Goal: Task Accomplishment & Management: Use online tool/utility

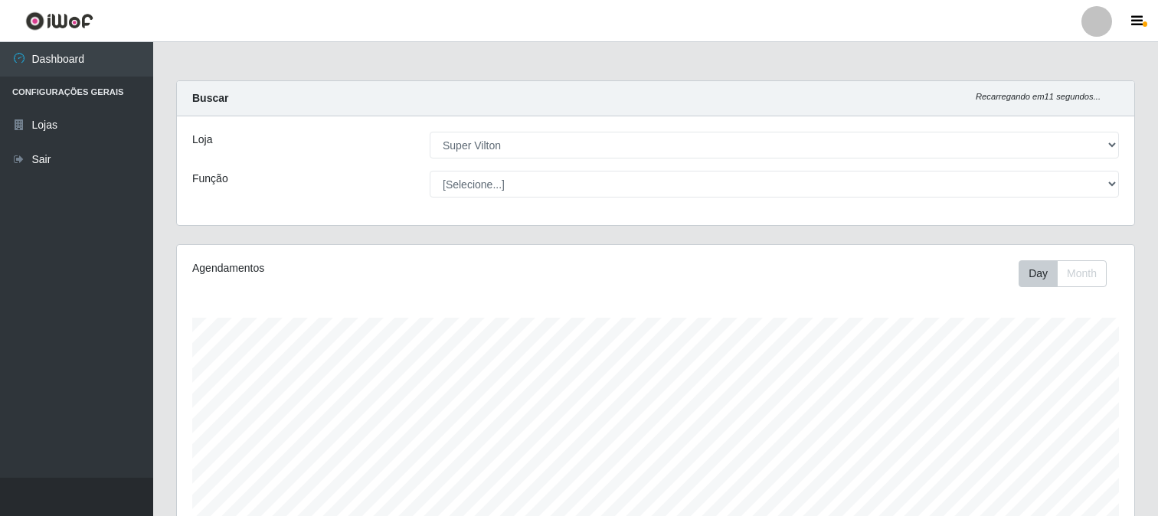
select select "379"
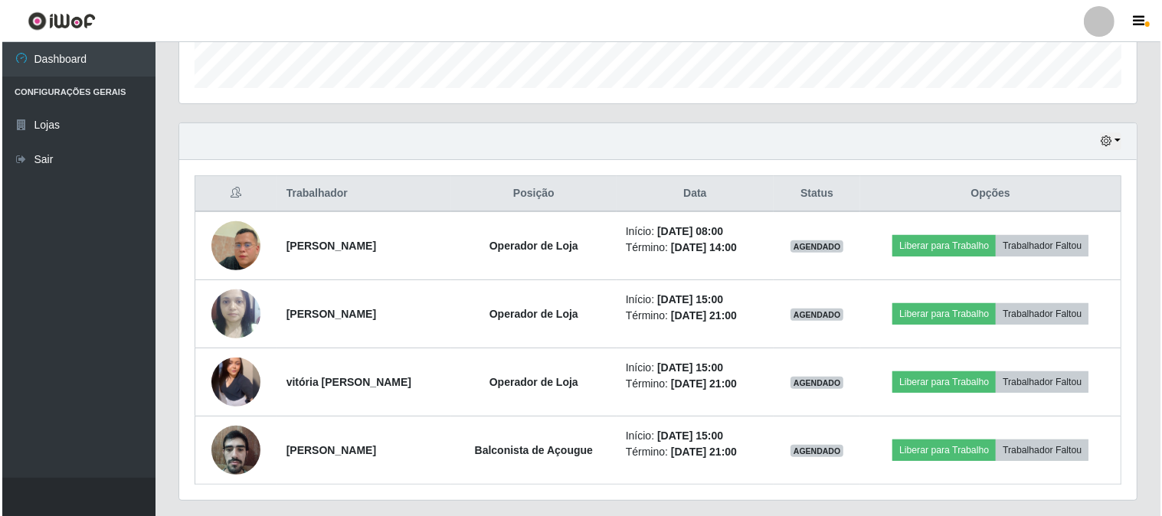
scroll to position [501, 0]
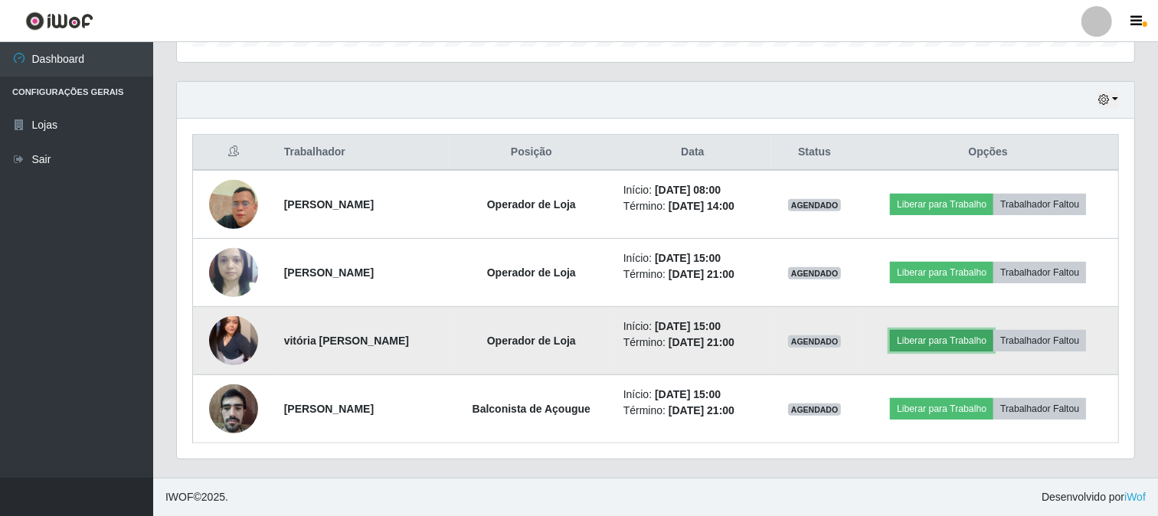
click at [942, 345] on button "Liberar para Trabalho" at bounding box center [941, 340] width 103 height 21
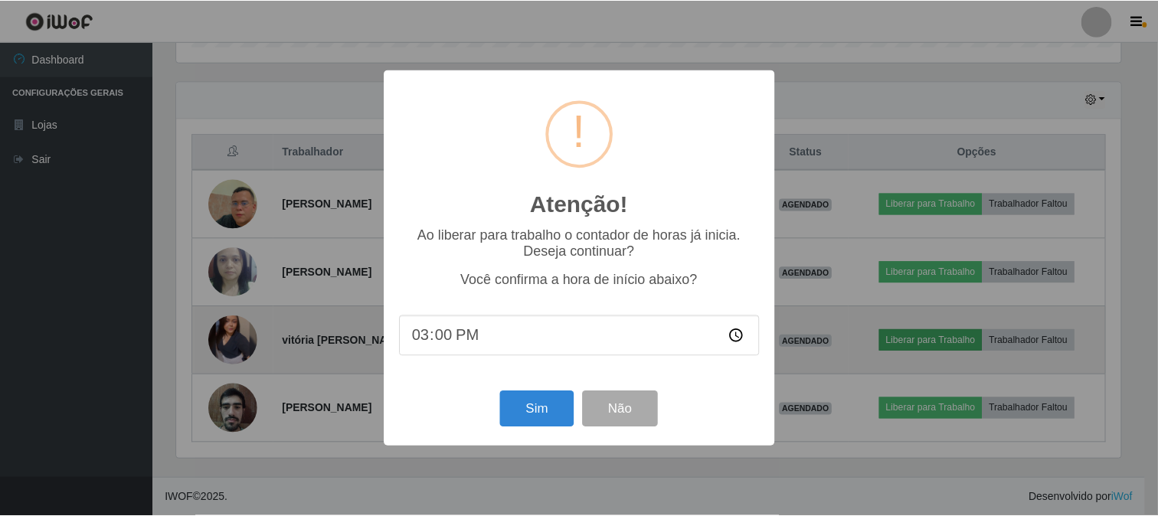
scroll to position [317, 948]
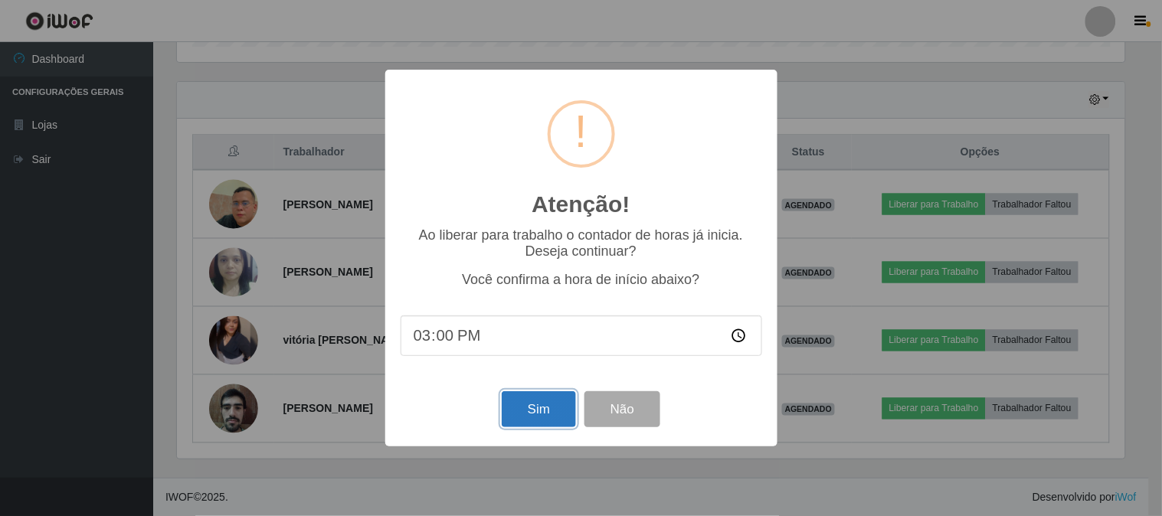
click at [552, 414] on button "Sim" at bounding box center [539, 409] width 74 height 36
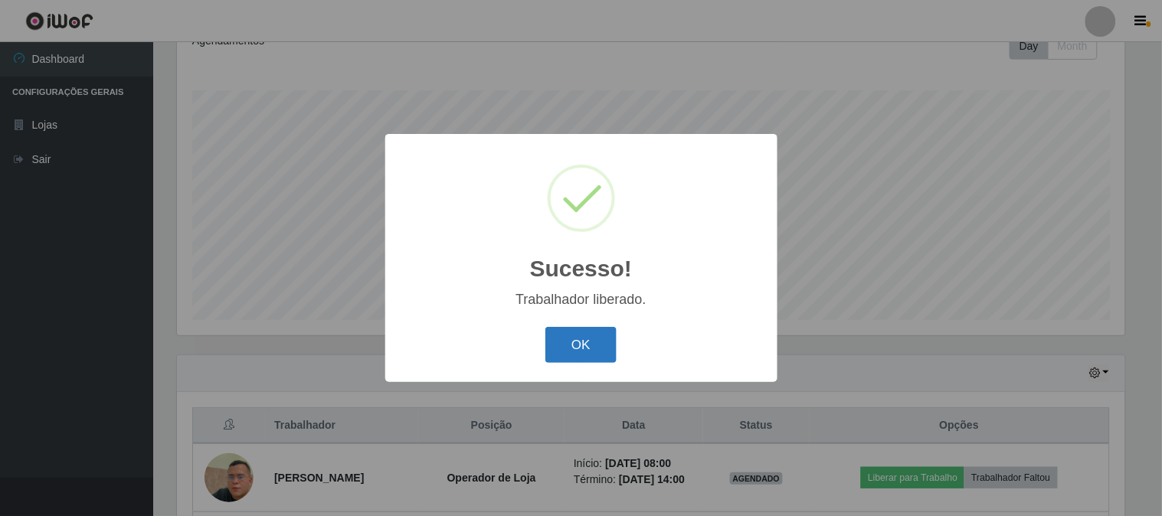
click at [583, 347] on button "OK" at bounding box center [580, 345] width 71 height 36
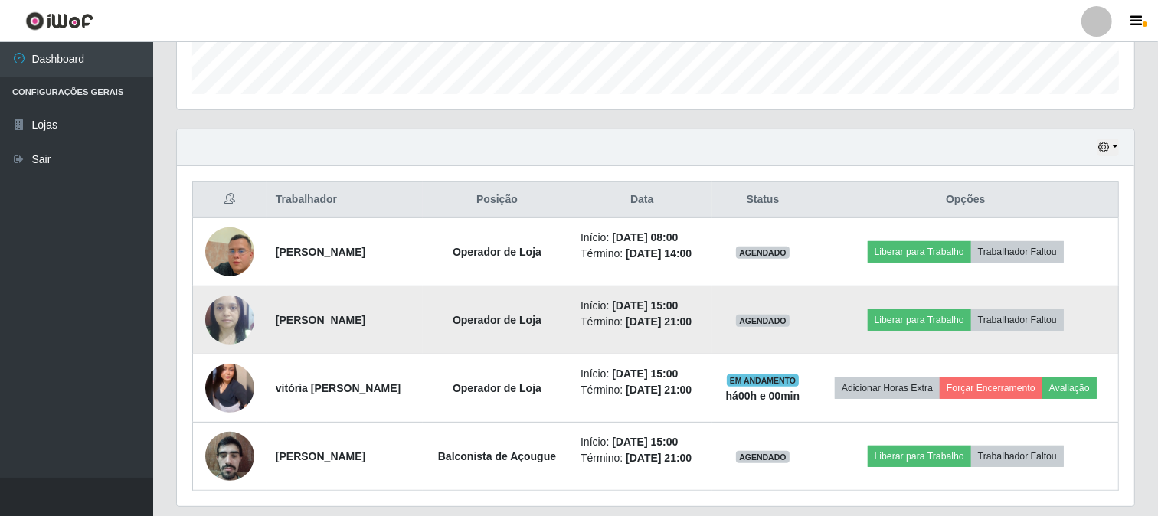
scroll to position [483, 0]
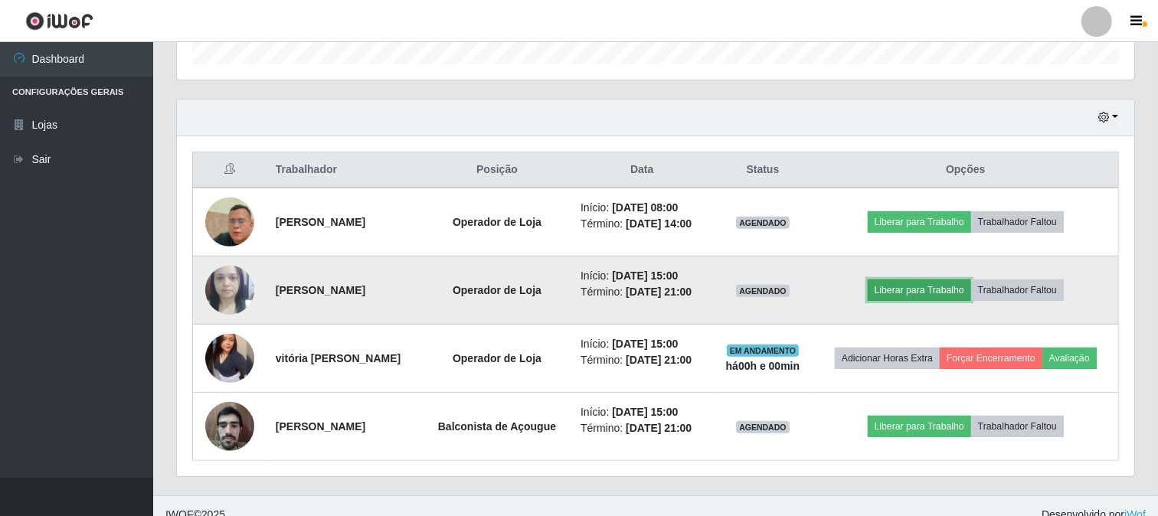
click at [909, 295] on button "Liberar para Trabalho" at bounding box center [919, 290] width 103 height 21
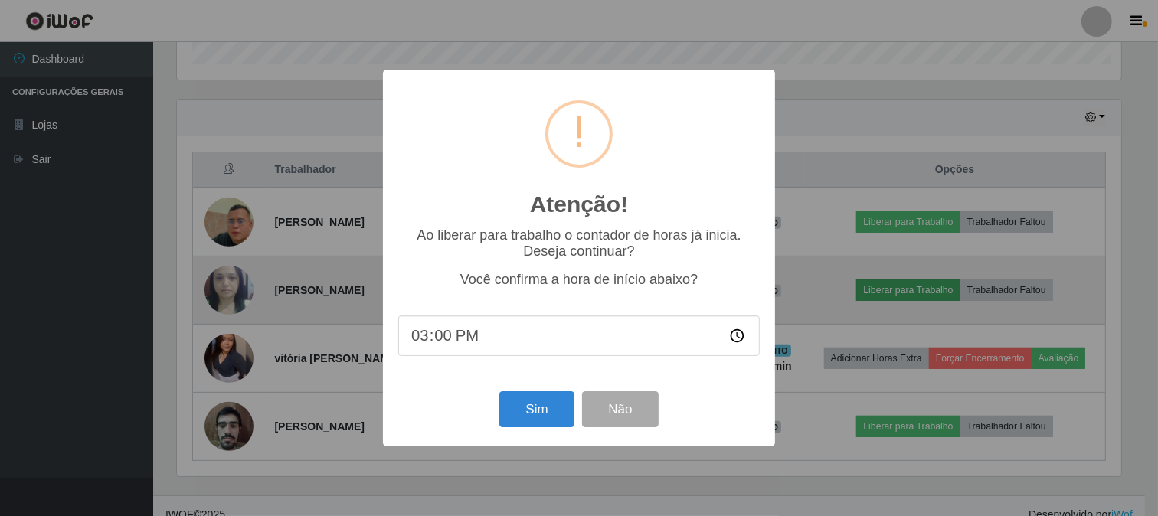
scroll to position [317, 948]
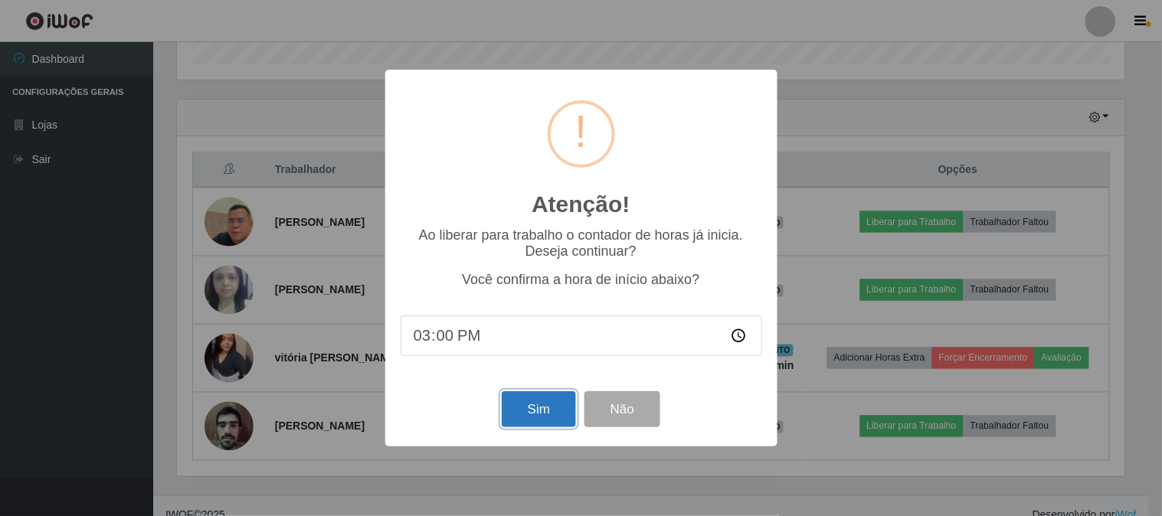
click at [571, 415] on button "Sim" at bounding box center [539, 409] width 74 height 36
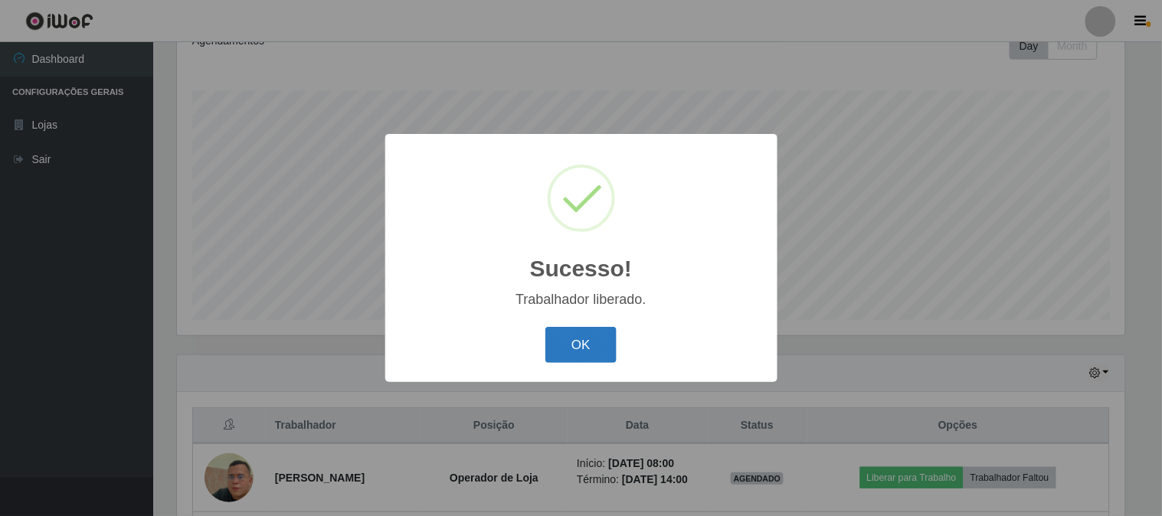
click at [577, 345] on button "OK" at bounding box center [580, 345] width 71 height 36
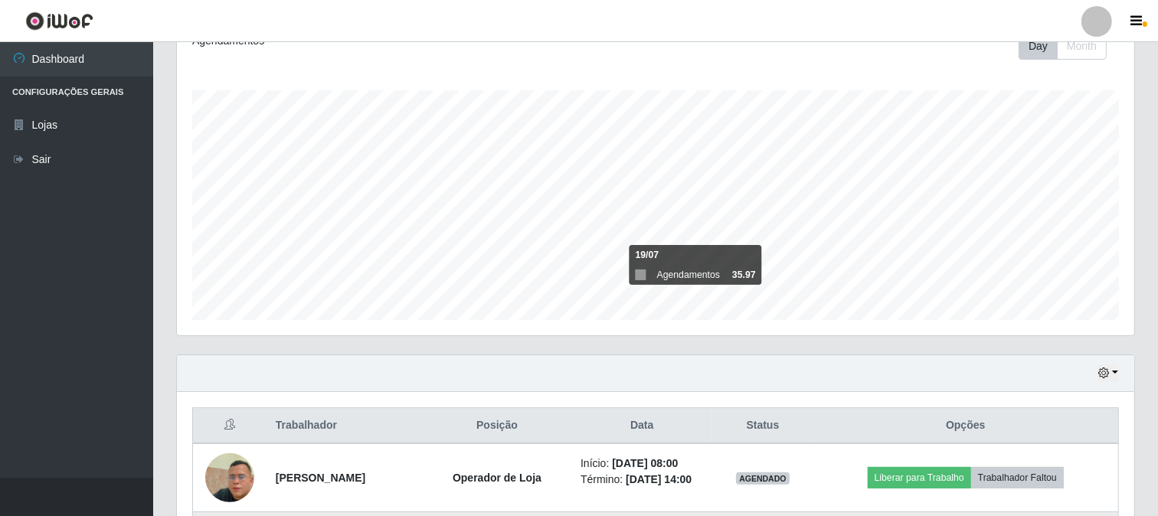
scroll to position [501, 0]
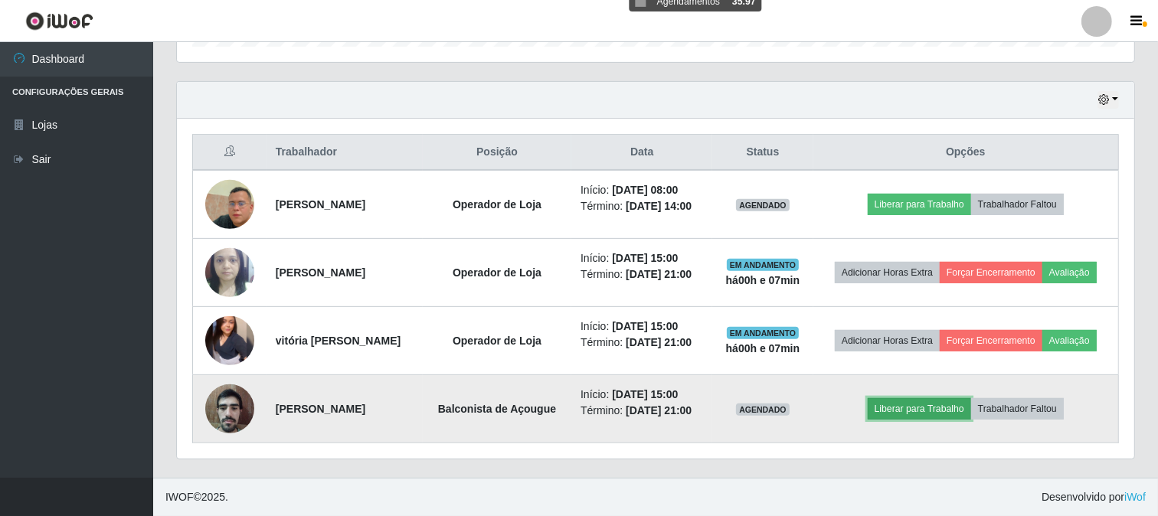
click at [956, 408] on button "Liberar para Trabalho" at bounding box center [919, 408] width 103 height 21
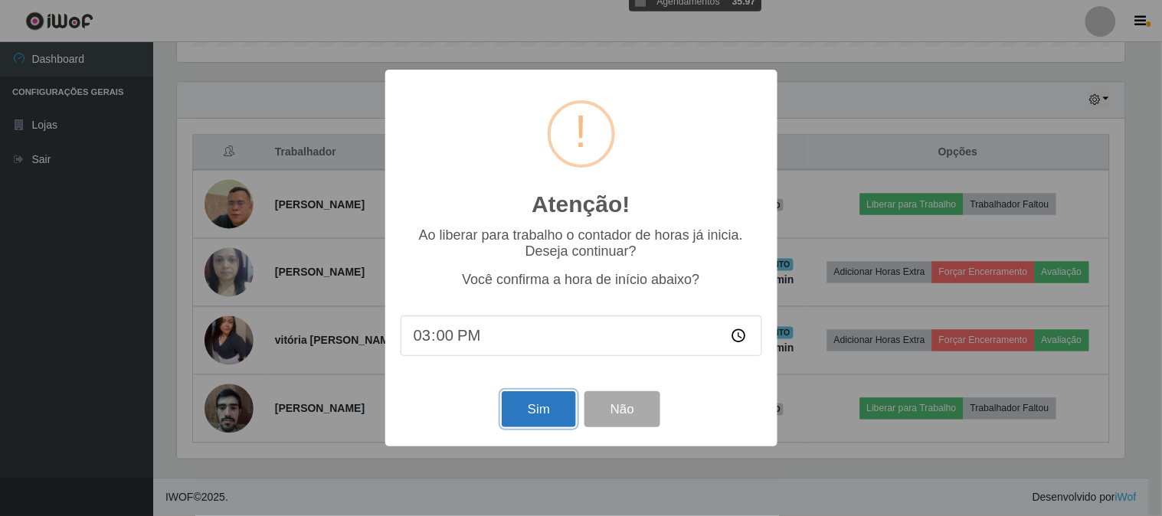
click at [541, 426] on button "Sim" at bounding box center [539, 409] width 74 height 36
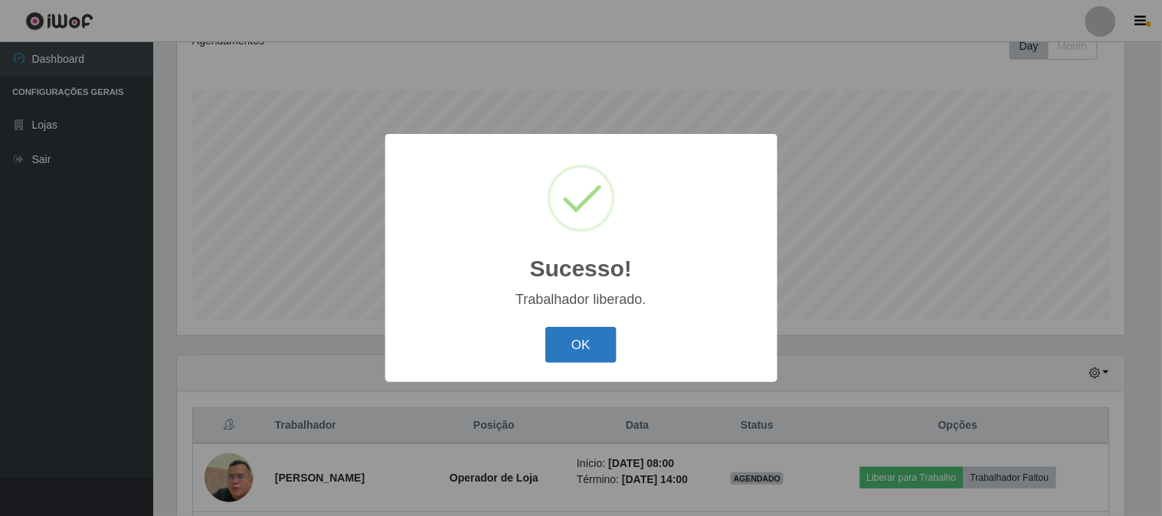
click at [602, 352] on button "OK" at bounding box center [580, 345] width 71 height 36
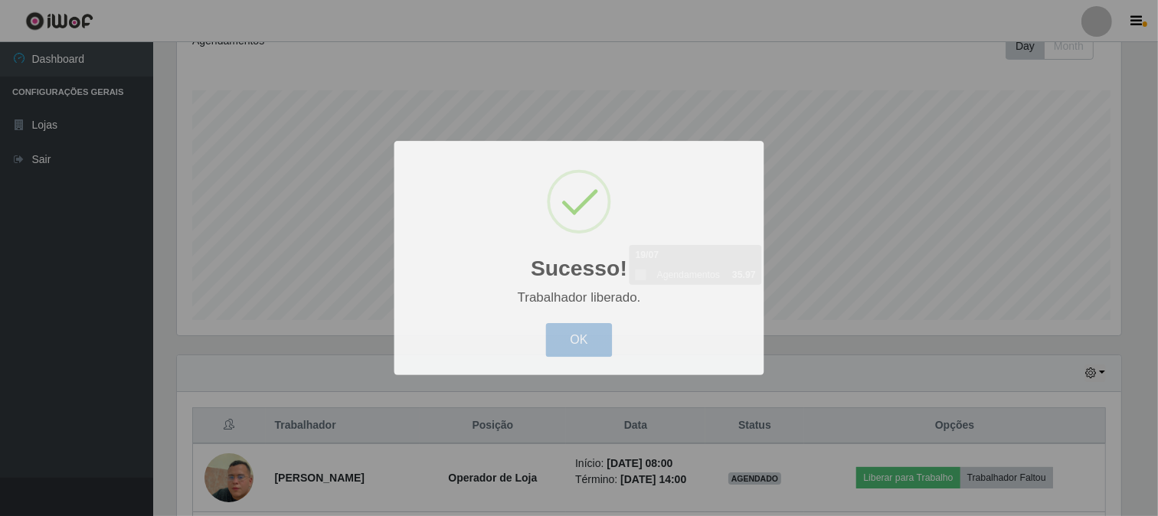
scroll to position [317, 958]
